Goal: Contribute content: Add original content to the website for others to see

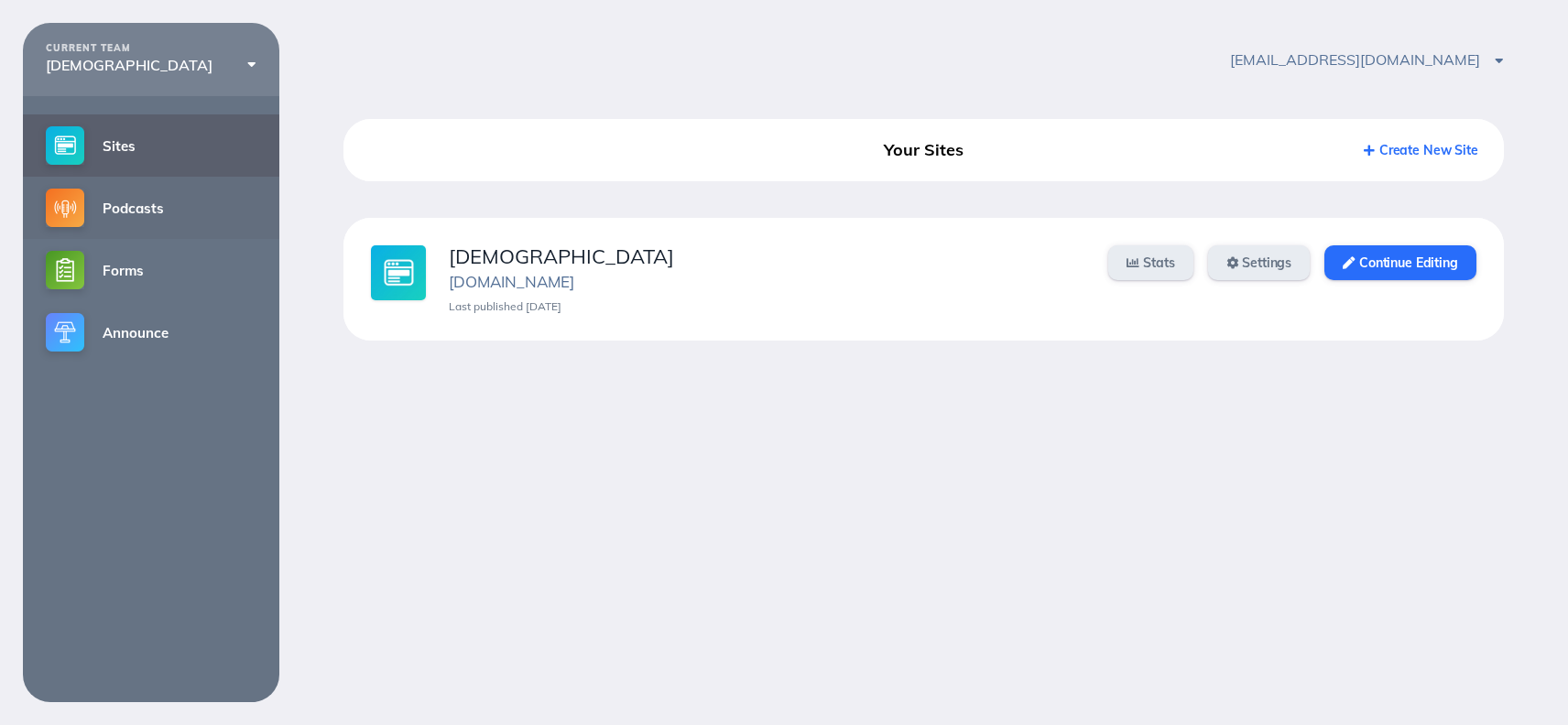
click at [159, 205] on link "Podcasts" at bounding box center [152, 208] width 257 height 62
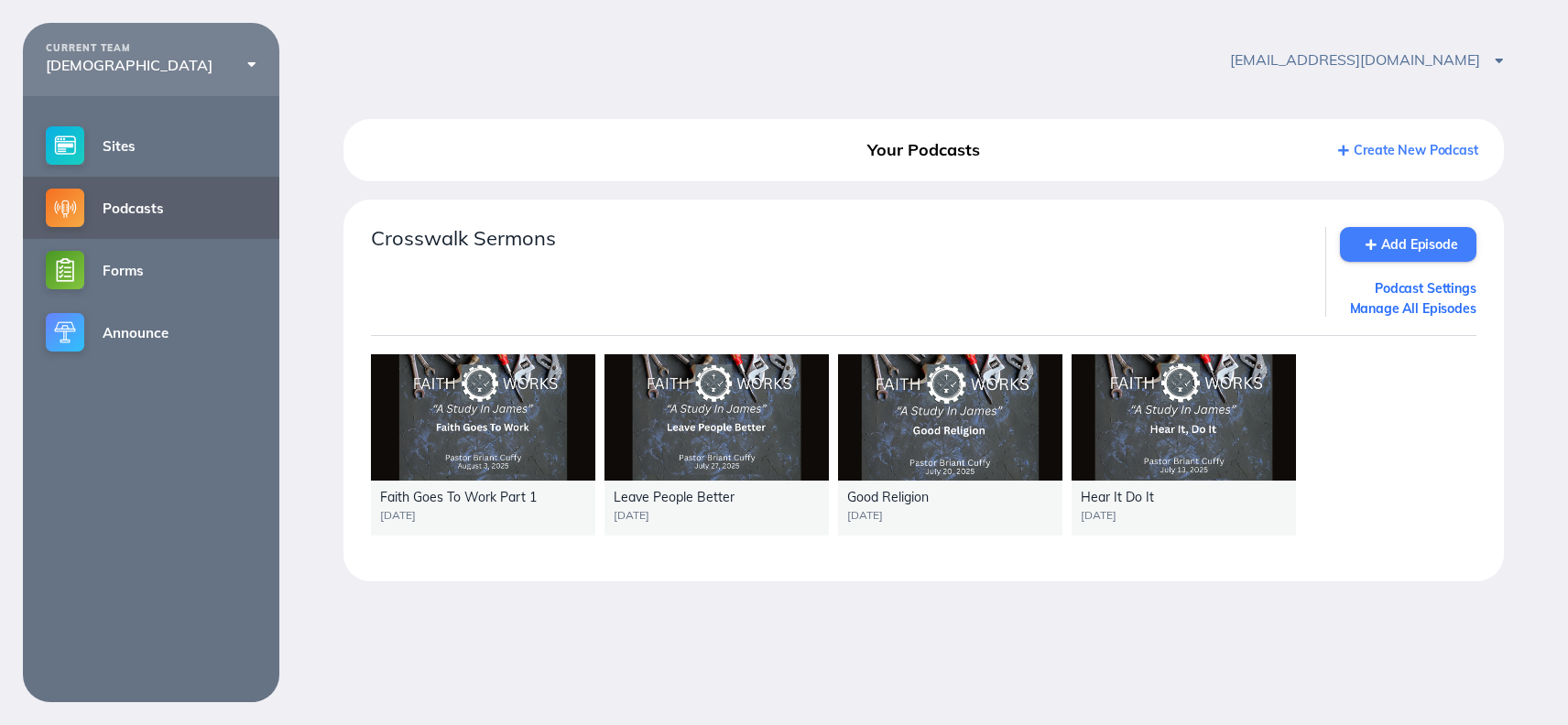
click at [1383, 256] on link "Add Episode" at bounding box center [1408, 245] width 136 height 35
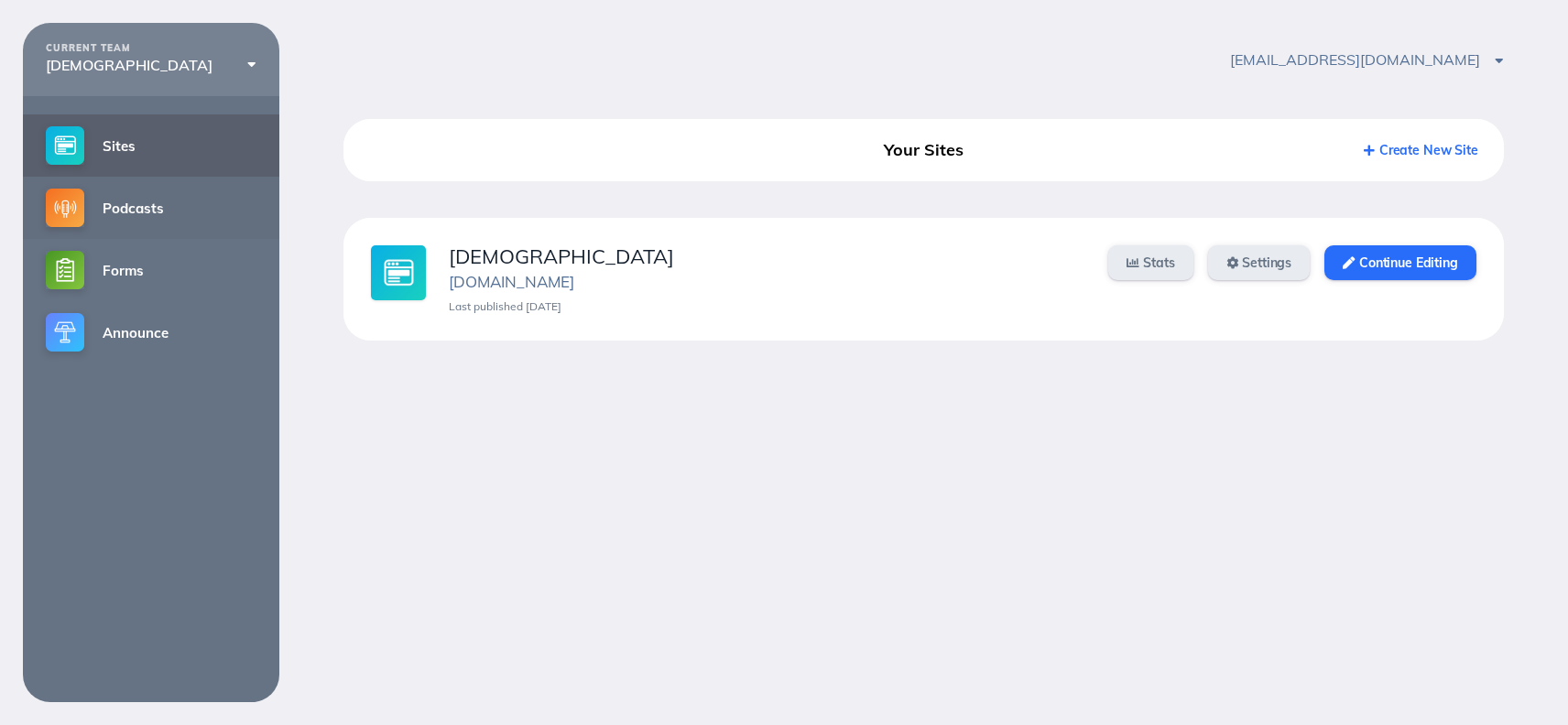
click at [134, 209] on link "Podcasts" at bounding box center [152, 208] width 257 height 62
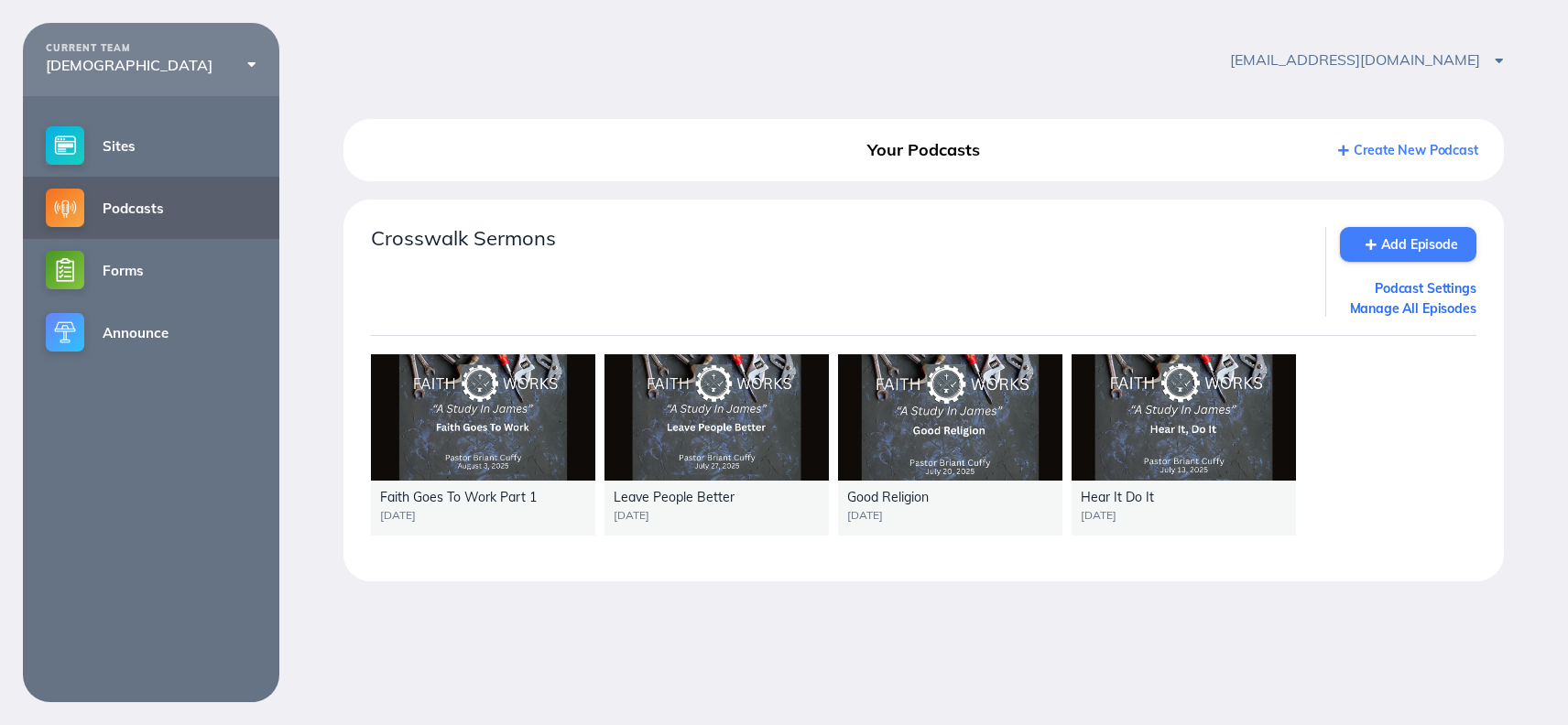
click at [1390, 237] on link "Add Episode" at bounding box center [1408, 245] width 136 height 35
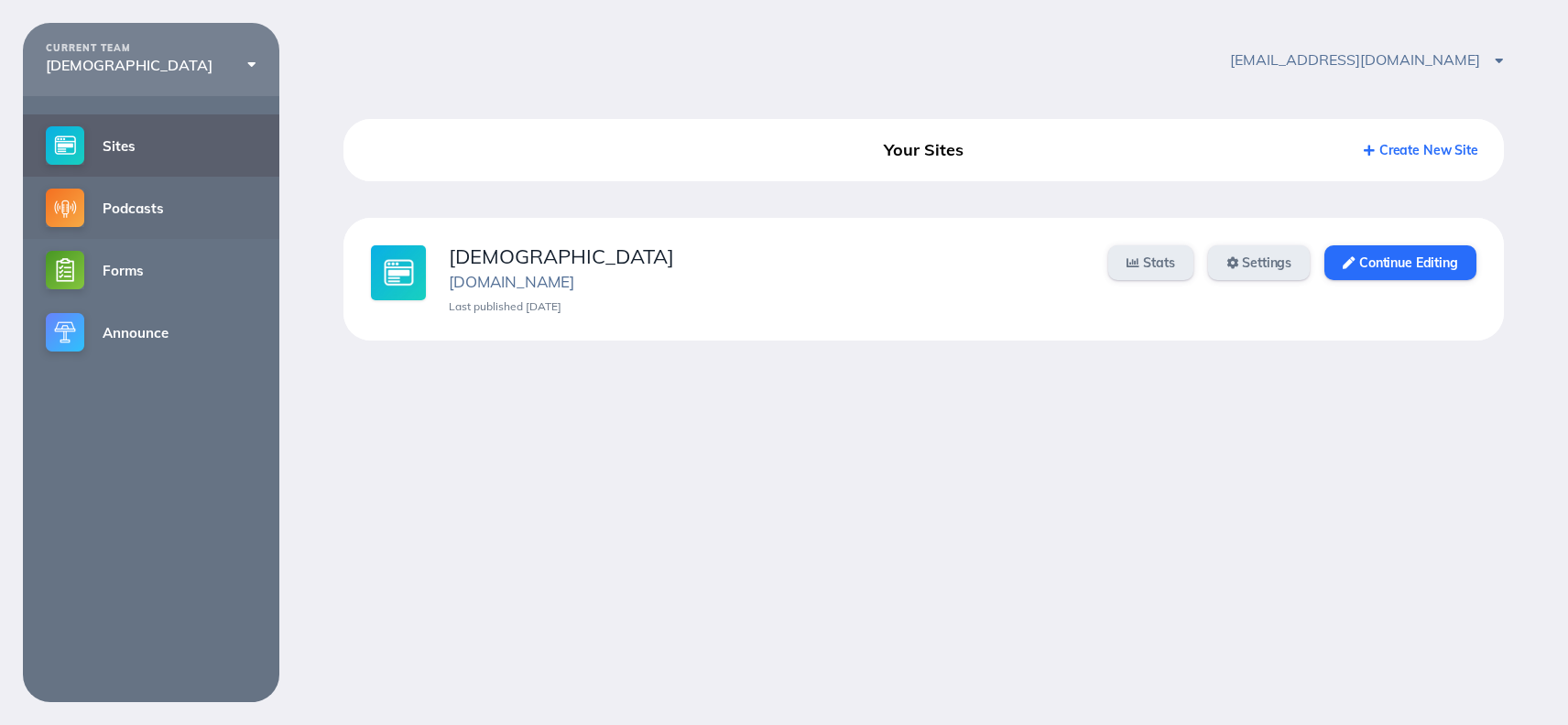
click at [113, 204] on link "Podcasts" at bounding box center [152, 208] width 257 height 62
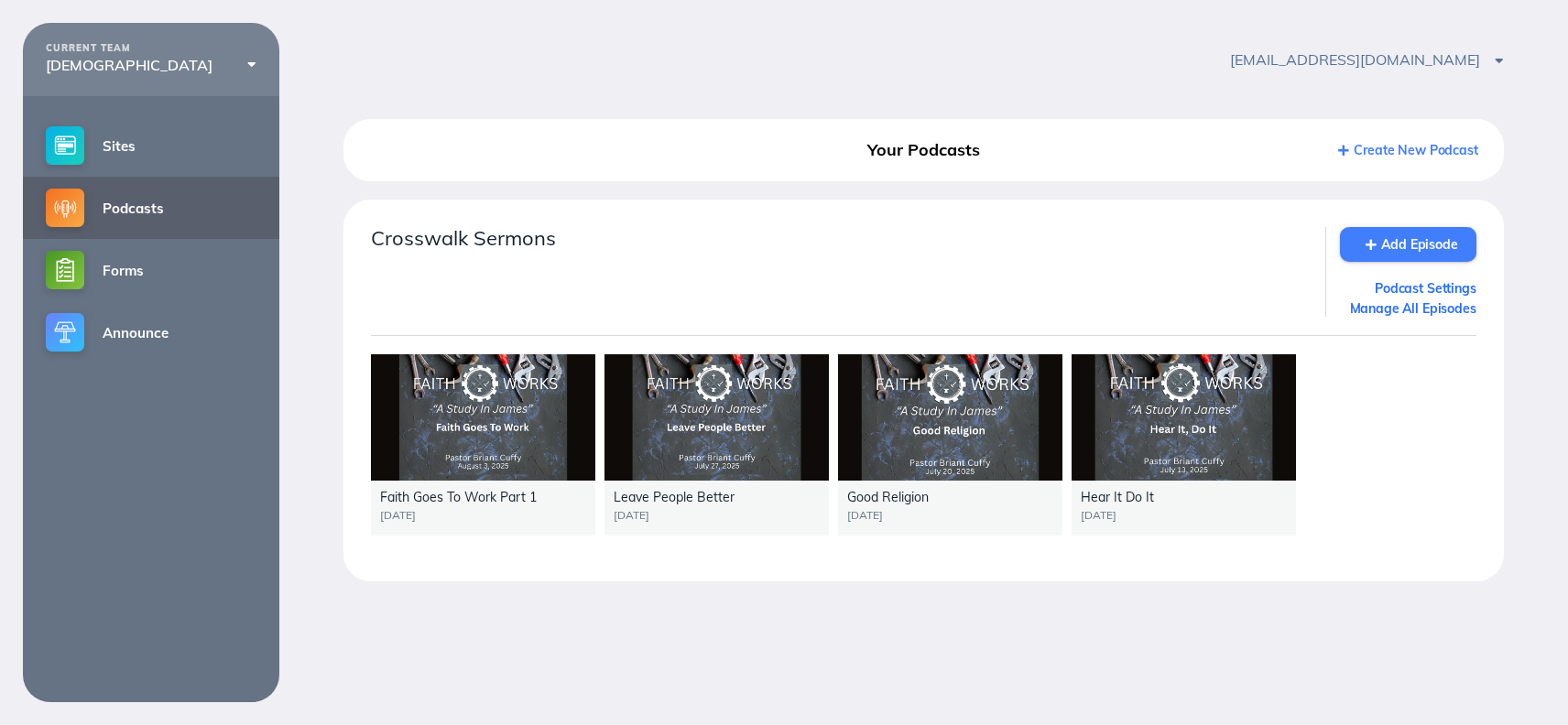
click at [1357, 257] on link "Add Episode" at bounding box center [1408, 245] width 136 height 35
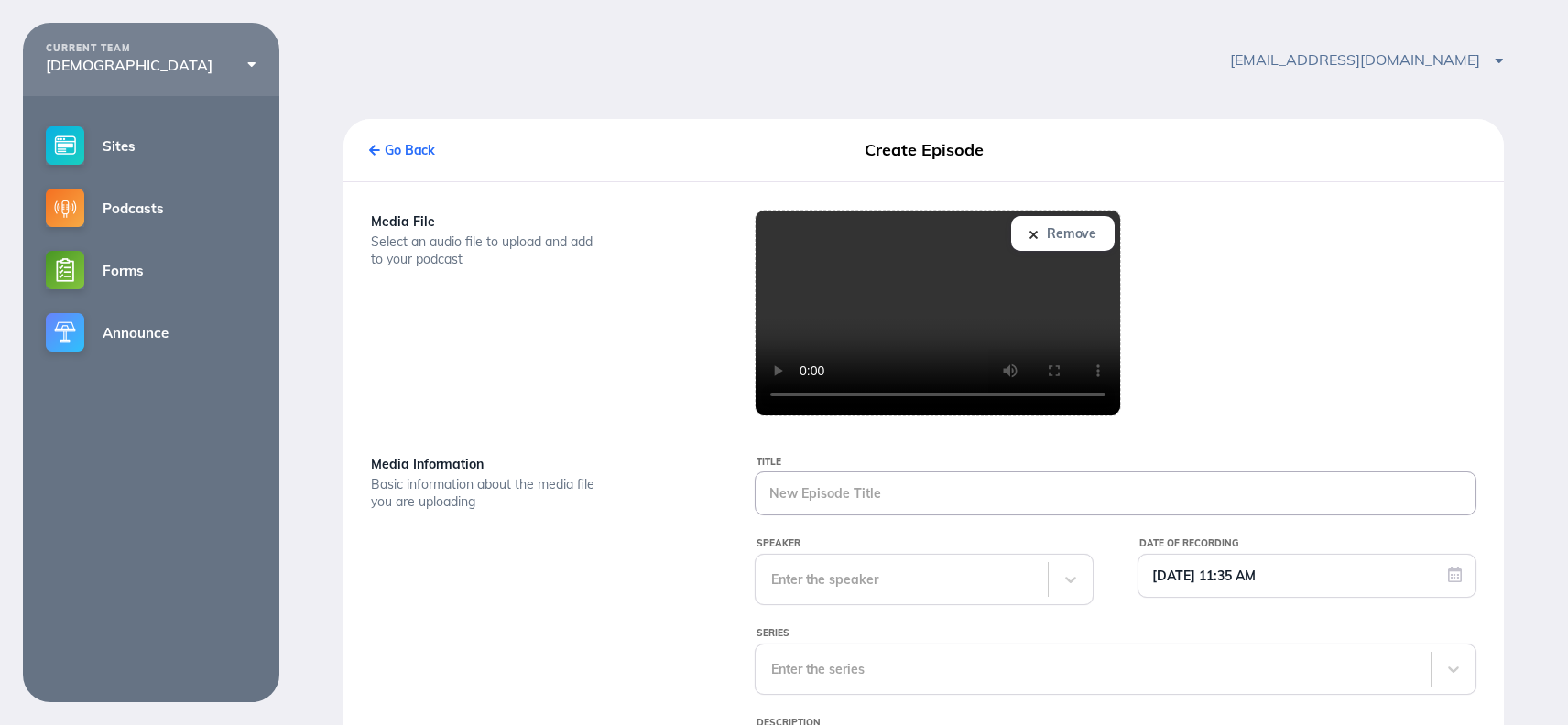
click at [897, 489] on input "Title" at bounding box center [1115, 493] width 719 height 42
type input "Faith Goes To Work Part 2"
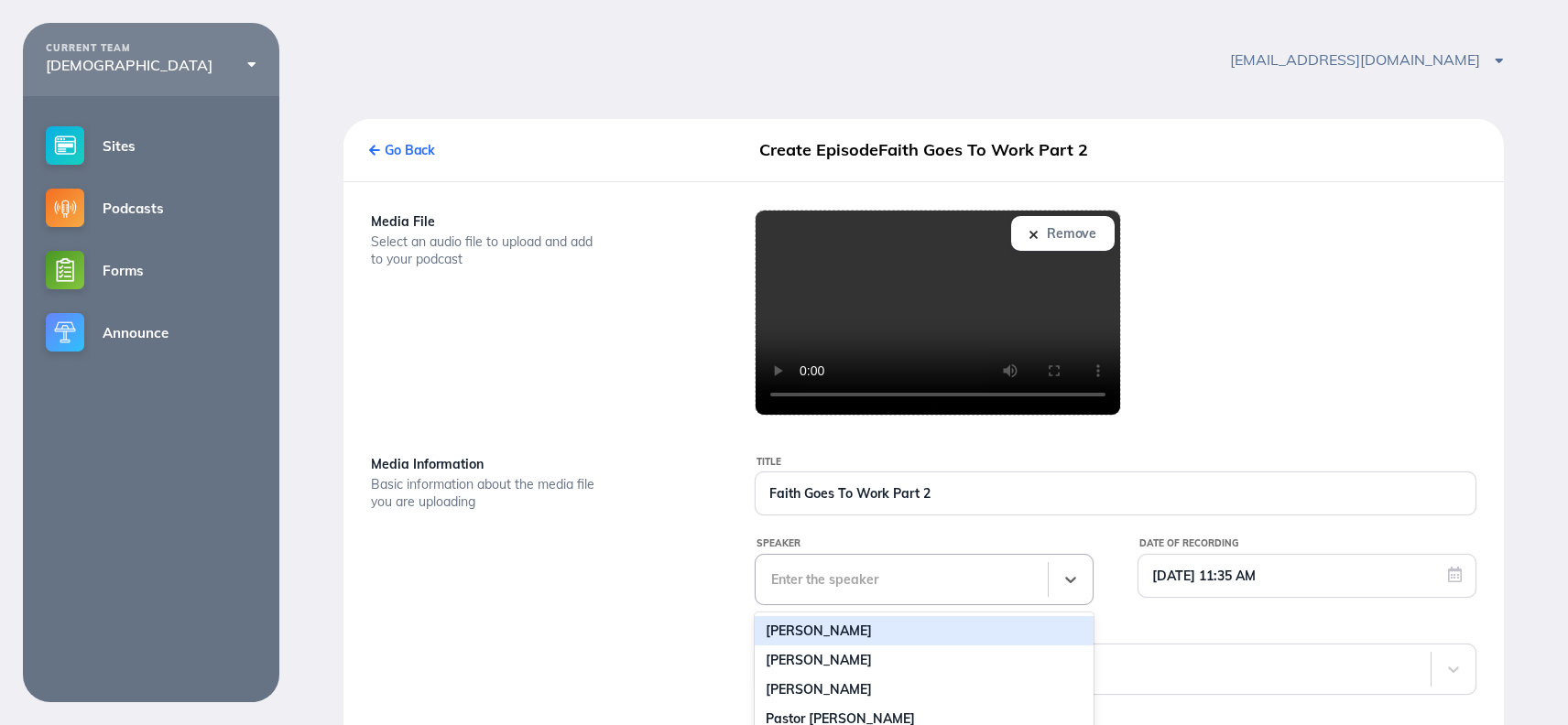
scroll to position [19, 0]
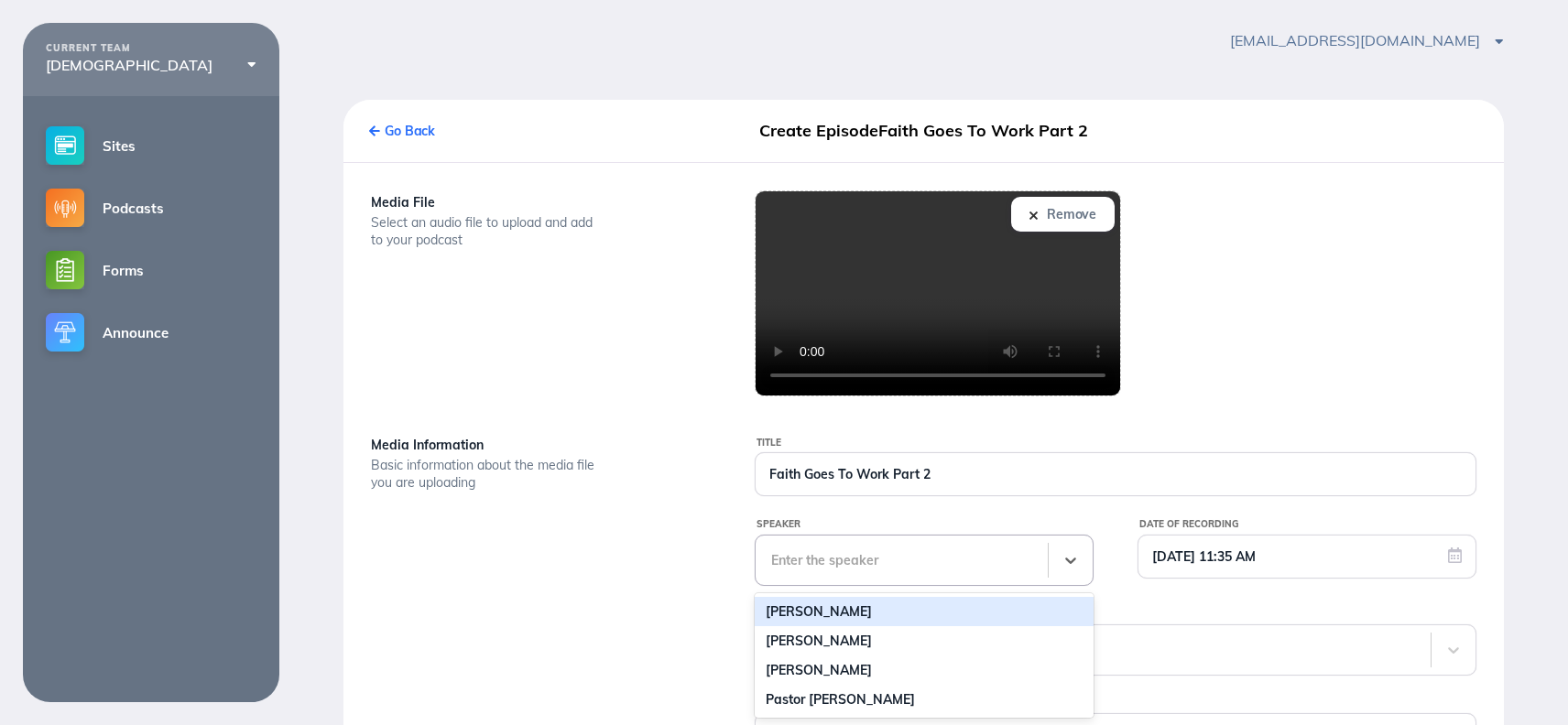
click at [907, 582] on div "Enter the speaker" at bounding box center [901, 560] width 293 height 50
click at [863, 610] on div "[PERSON_NAME]" at bounding box center [923, 611] width 339 height 29
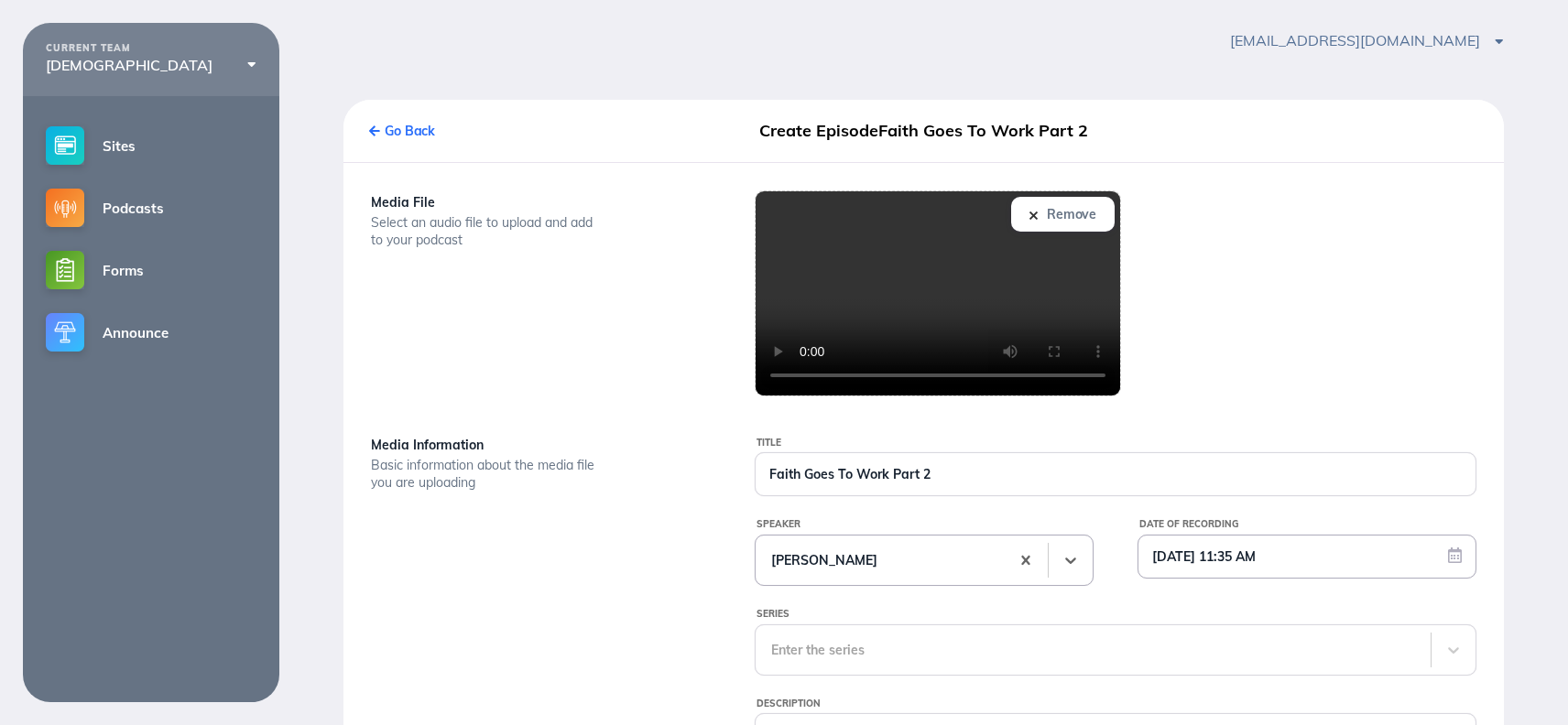
click at [1399, 560] on input "08/12/2025 11:35 AM" at bounding box center [1307, 556] width 337 height 42
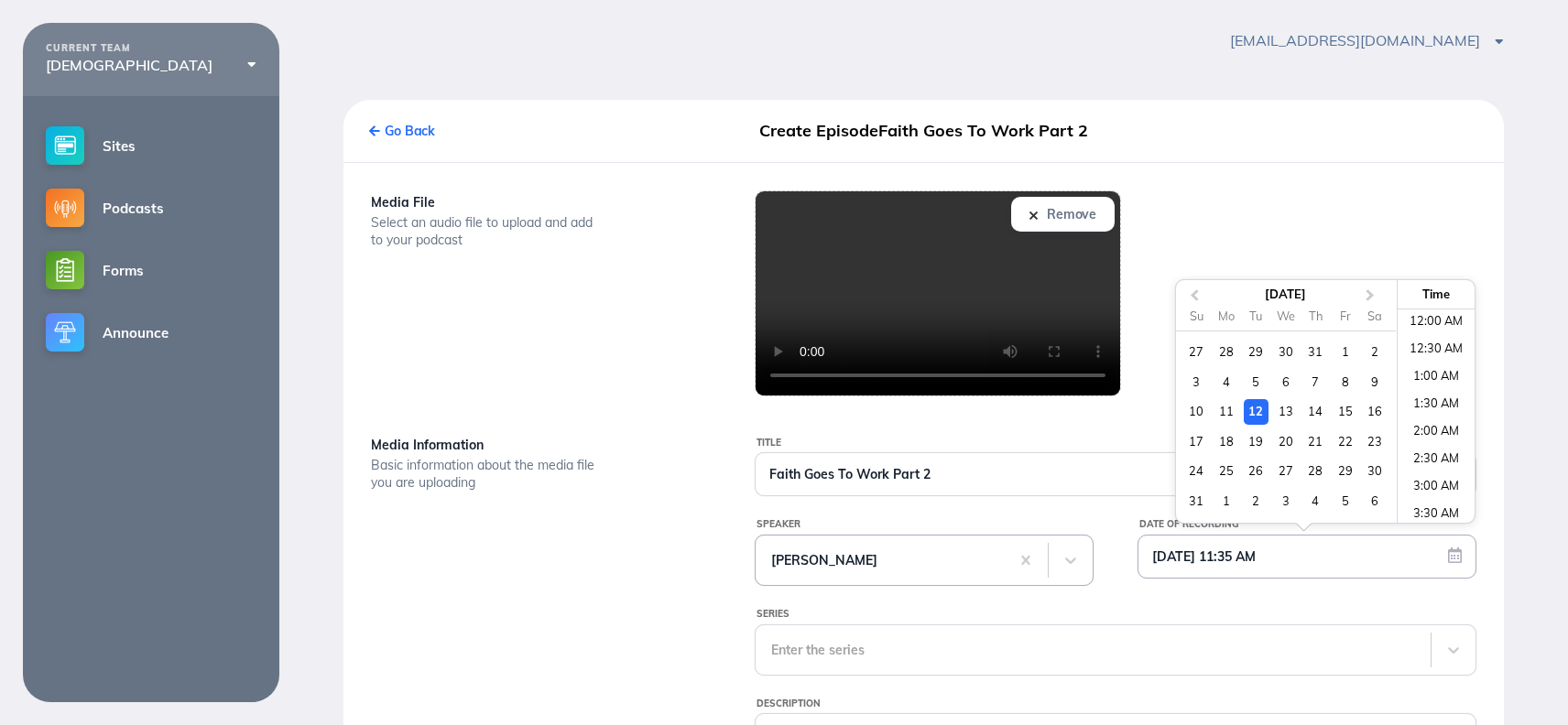
scroll to position [539, 0]
click at [1193, 407] on div "10" at bounding box center [1196, 411] width 24 height 24
type input "08/10/2025 11:35 AM"
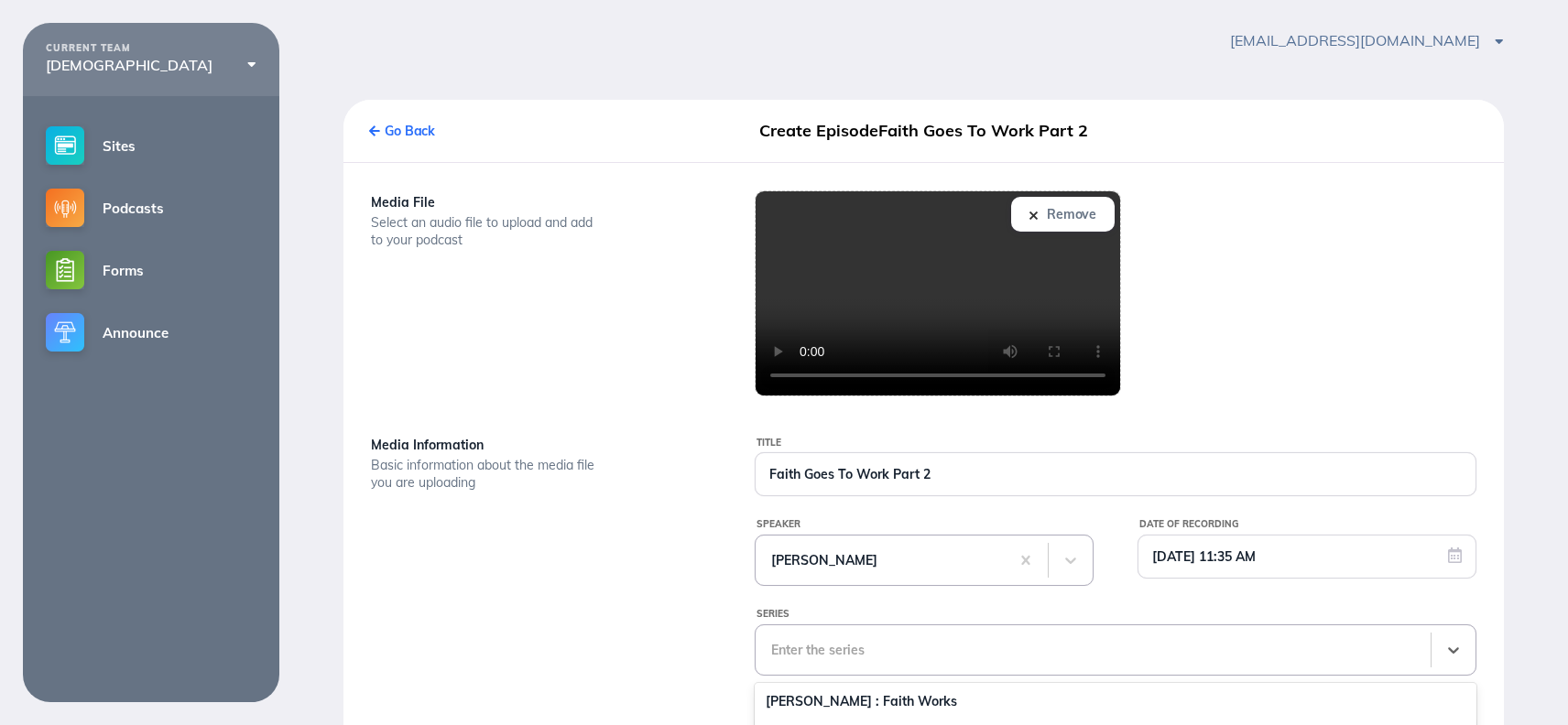
scroll to position [259, 0]
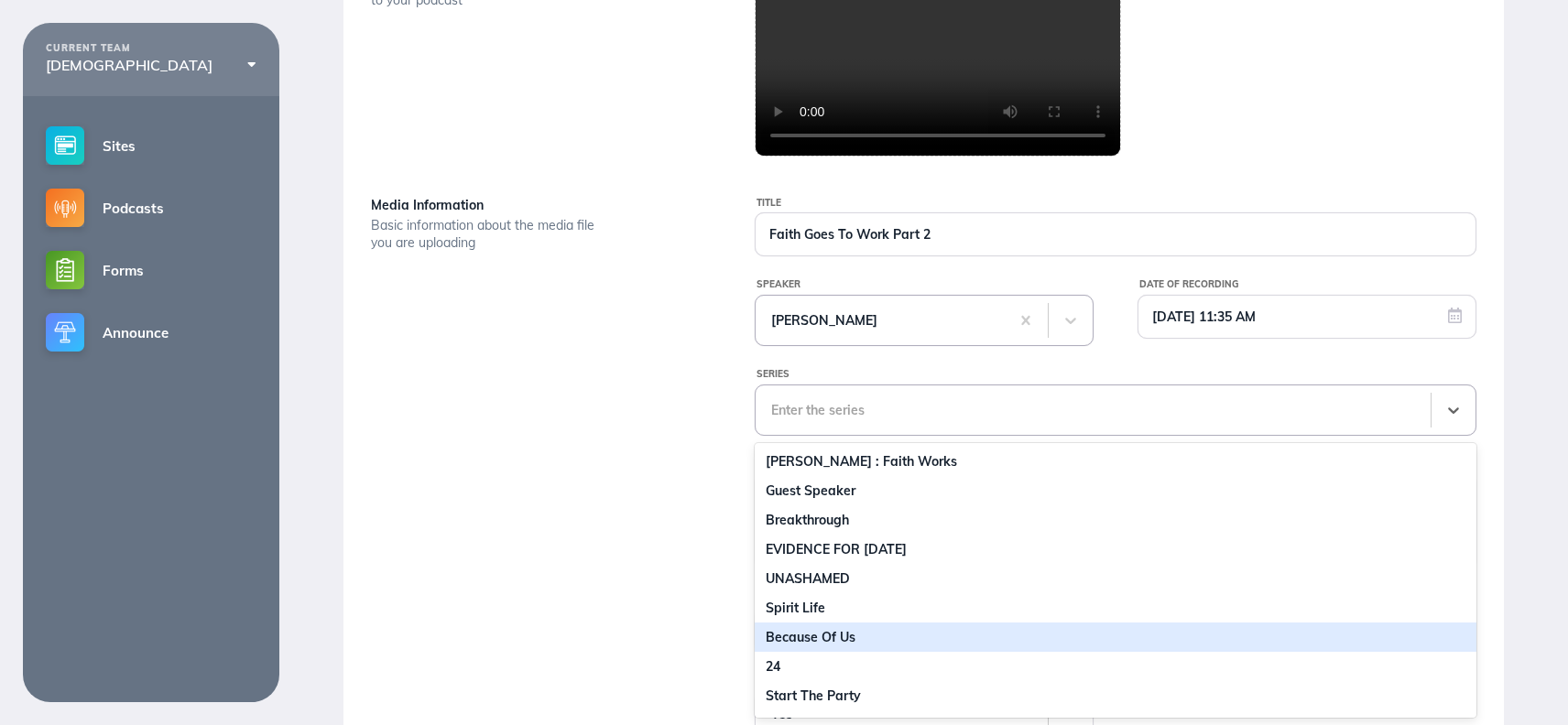
click at [869, 435] on div "16 results available. Use Up and Down to choose options, press Enter to select …" at bounding box center [1115, 410] width 721 height 52
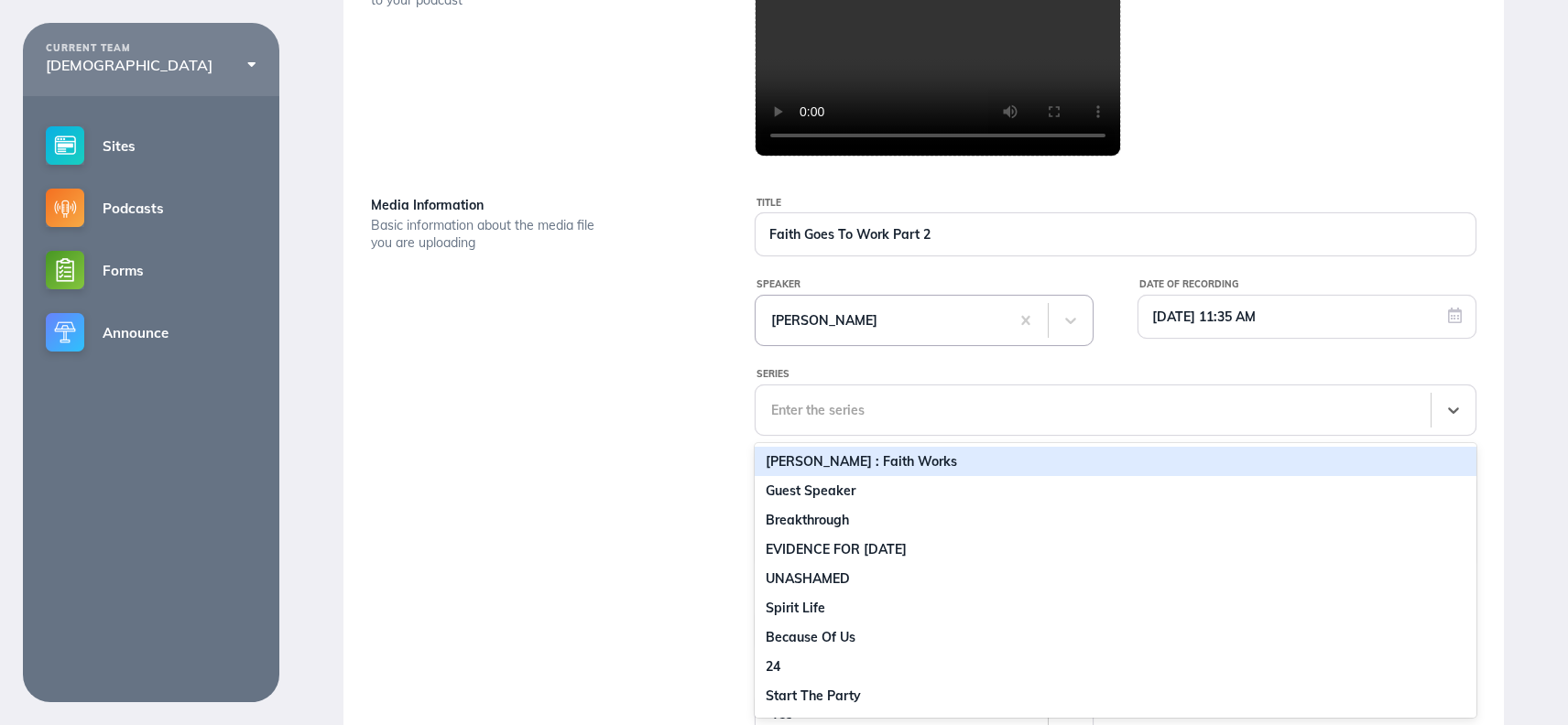
click at [853, 460] on div "JAMES : Faith Works" at bounding box center [1115, 462] width 721 height 29
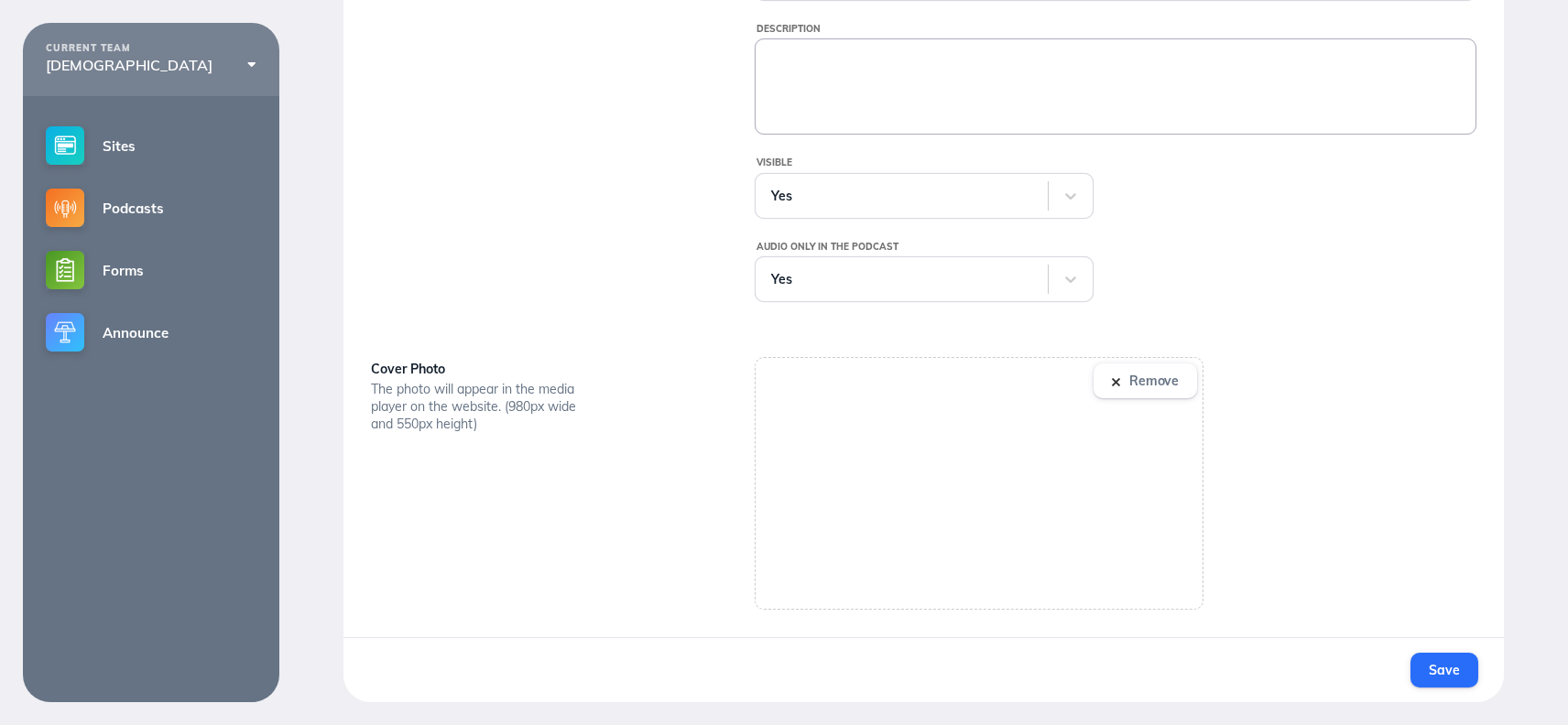
scroll to position [694, 0]
click at [1118, 375] on button "Remove" at bounding box center [1145, 381] width 103 height 35
click at [1432, 669] on span "Save" at bounding box center [1444, 670] width 30 height 17
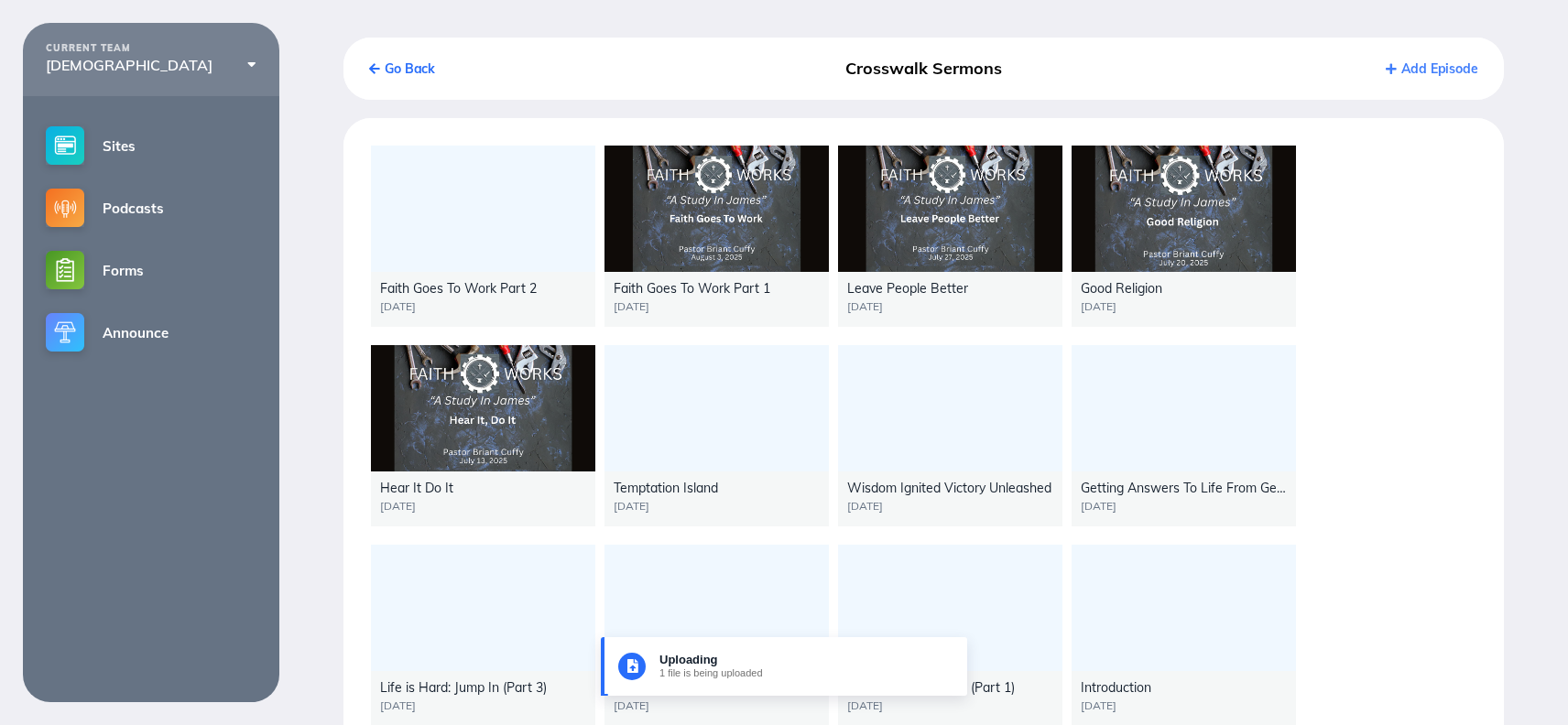
scroll to position [81, 0]
